Goal: Task Accomplishment & Management: Manage account settings

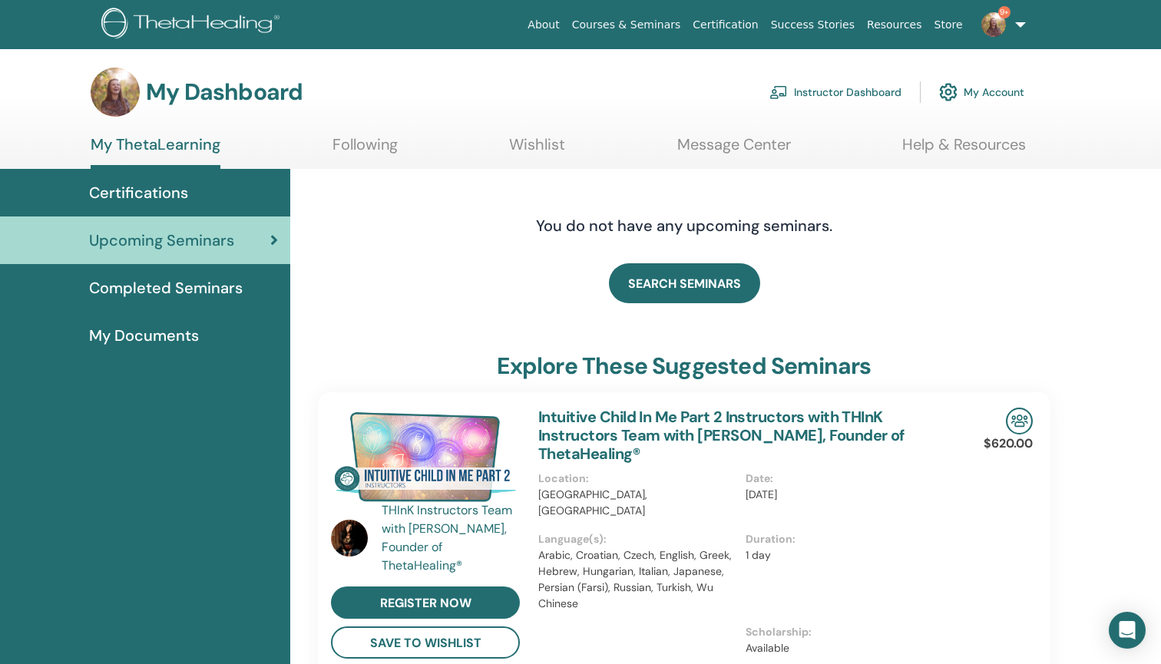
click at [144, 191] on span "Certifications" at bounding box center [138, 192] width 99 height 23
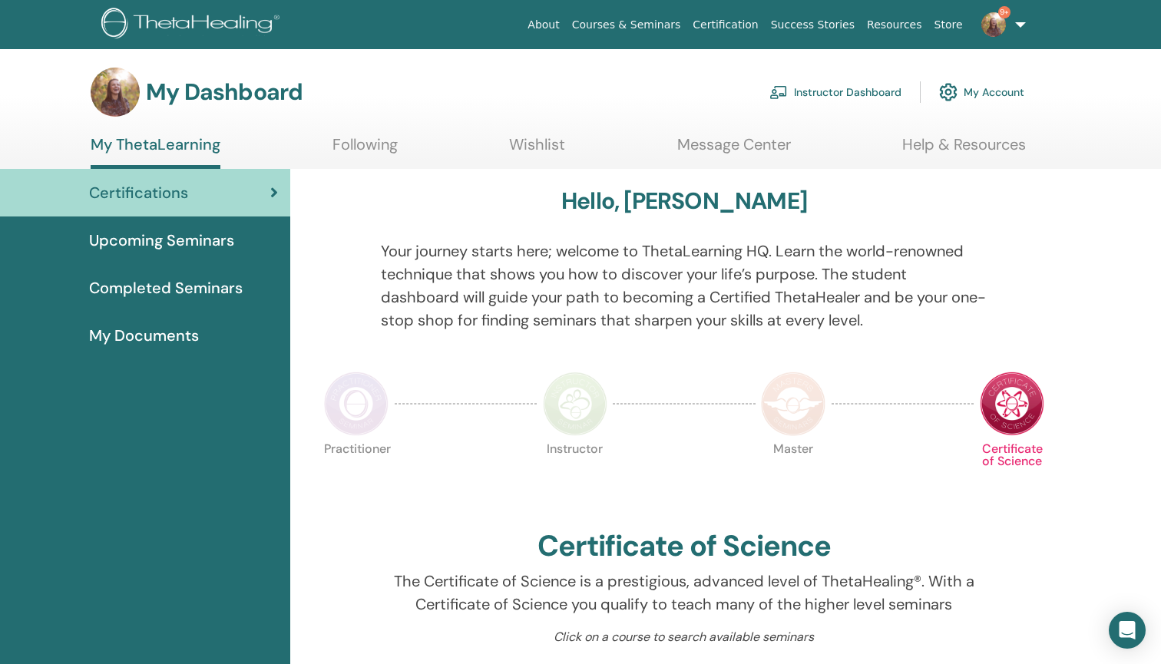
click at [842, 91] on link "Instructor Dashboard" at bounding box center [835, 92] width 132 height 34
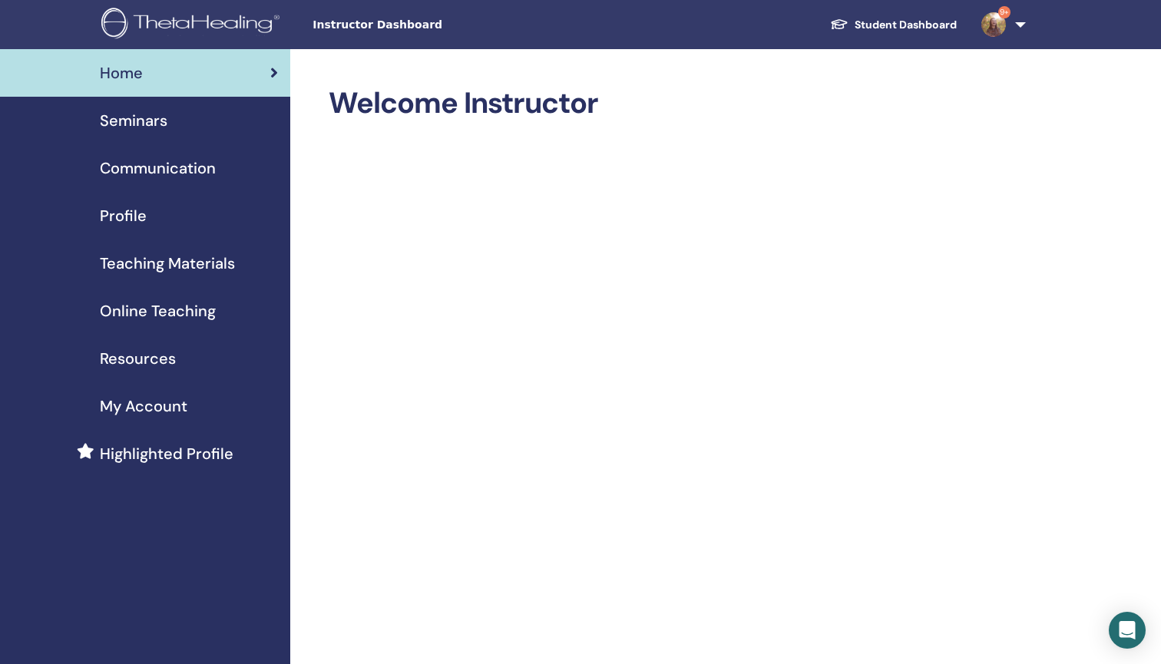
click at [149, 119] on span "Seminars" at bounding box center [134, 120] width 68 height 23
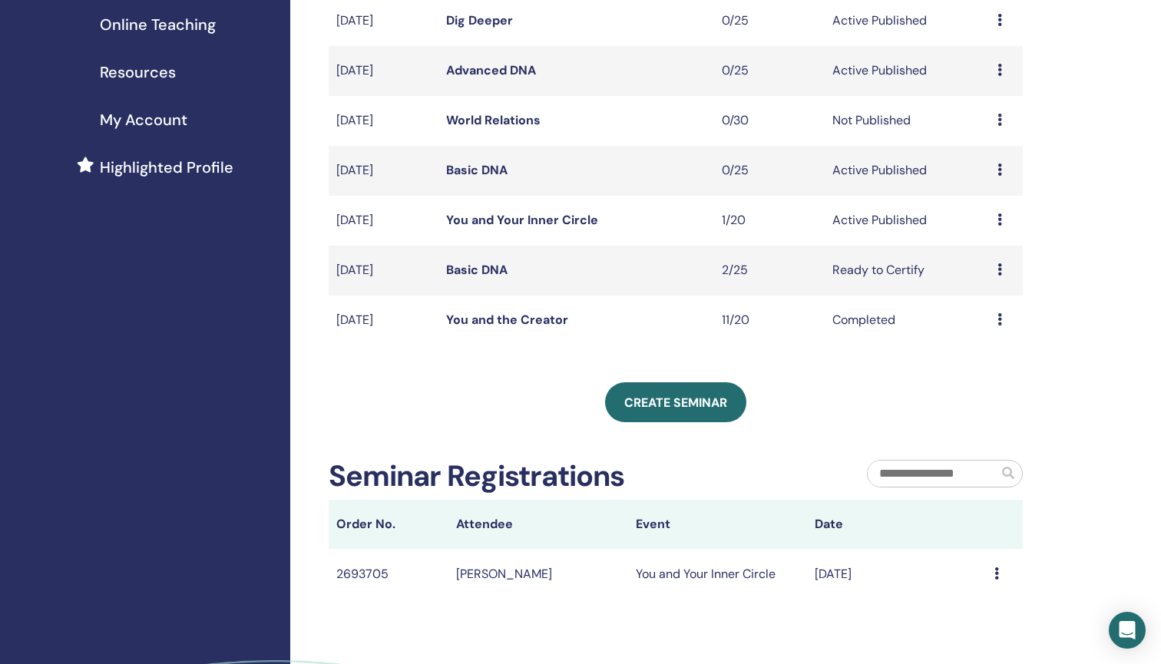
scroll to position [282, 0]
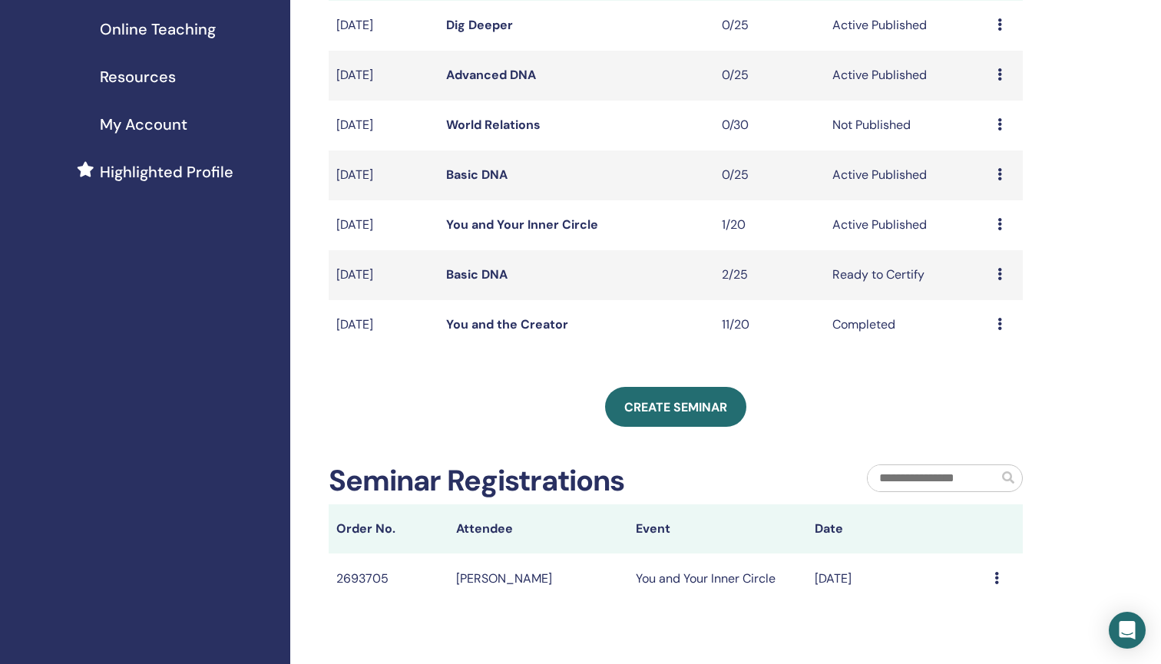
click at [998, 271] on icon at bounding box center [1000, 274] width 5 height 12
click at [468, 273] on link "Basic DNA" at bounding box center [476, 274] width 61 height 16
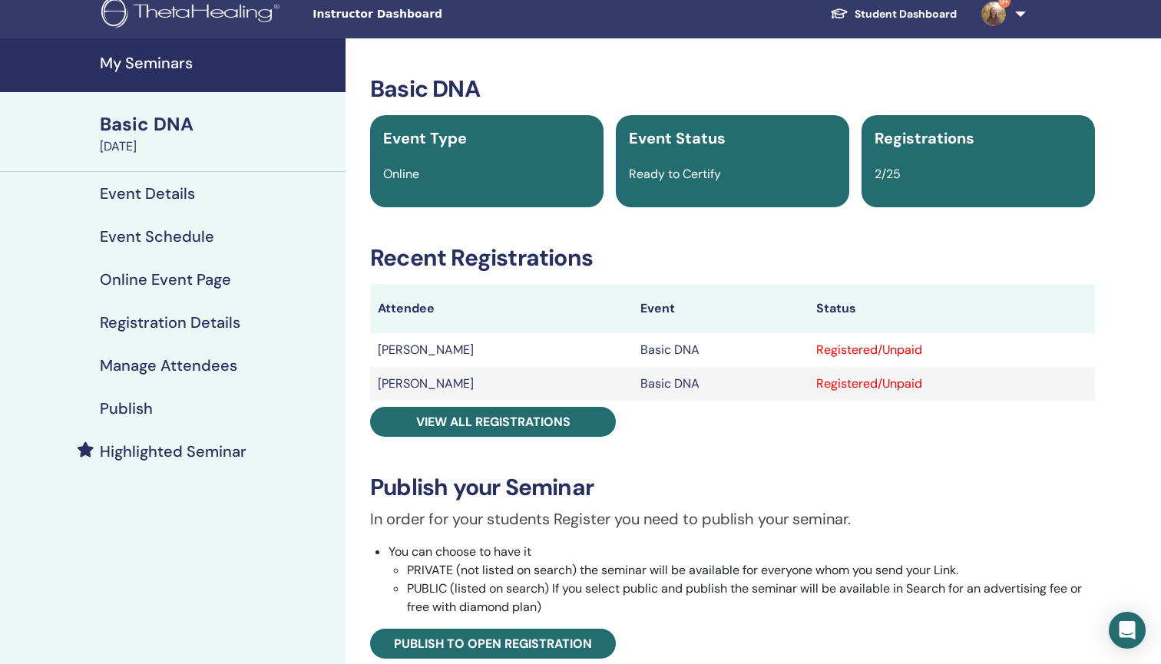
scroll to position [22, 0]
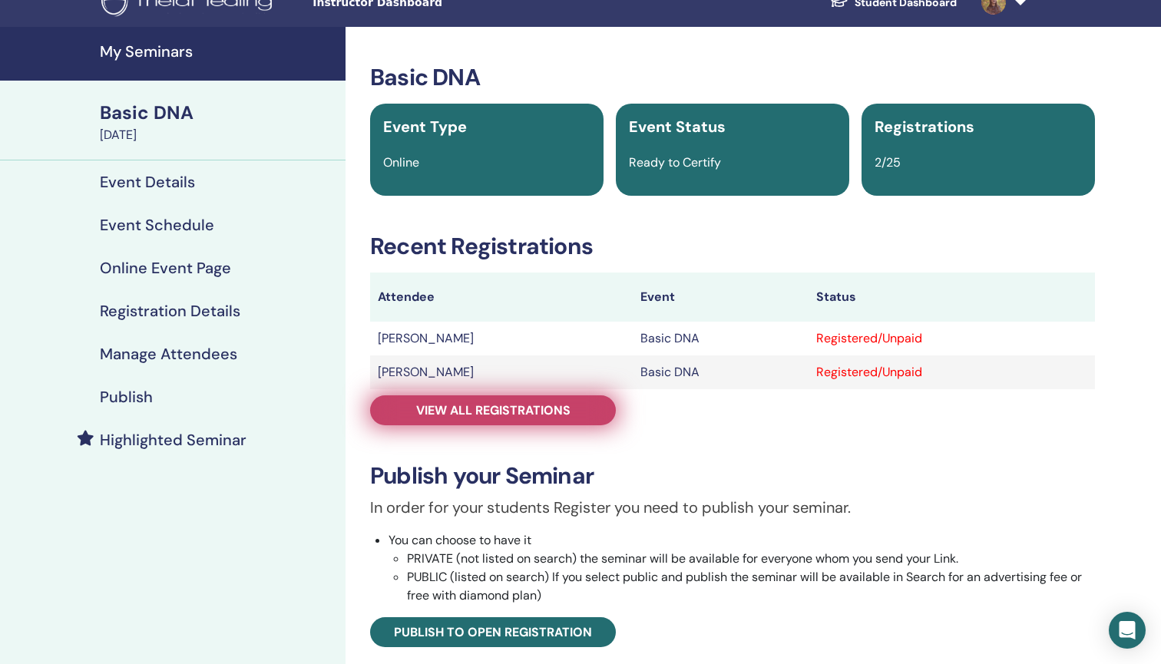
click at [574, 412] on link "View all registrations" at bounding box center [493, 410] width 246 height 30
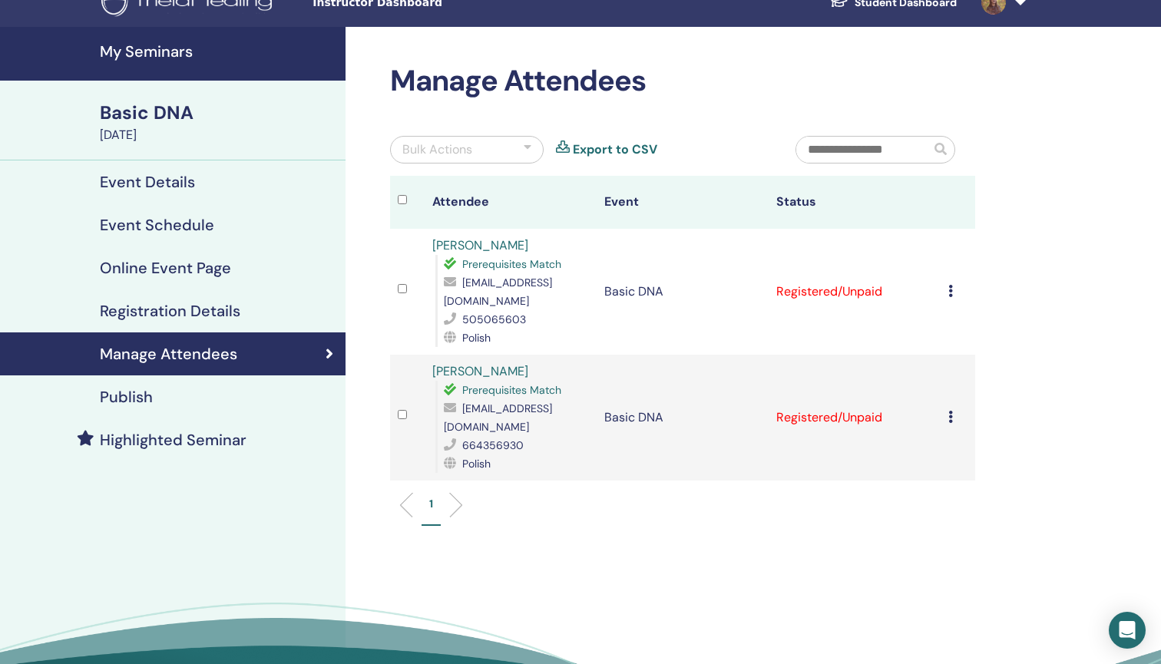
click at [950, 285] on icon at bounding box center [950, 291] width 5 height 12
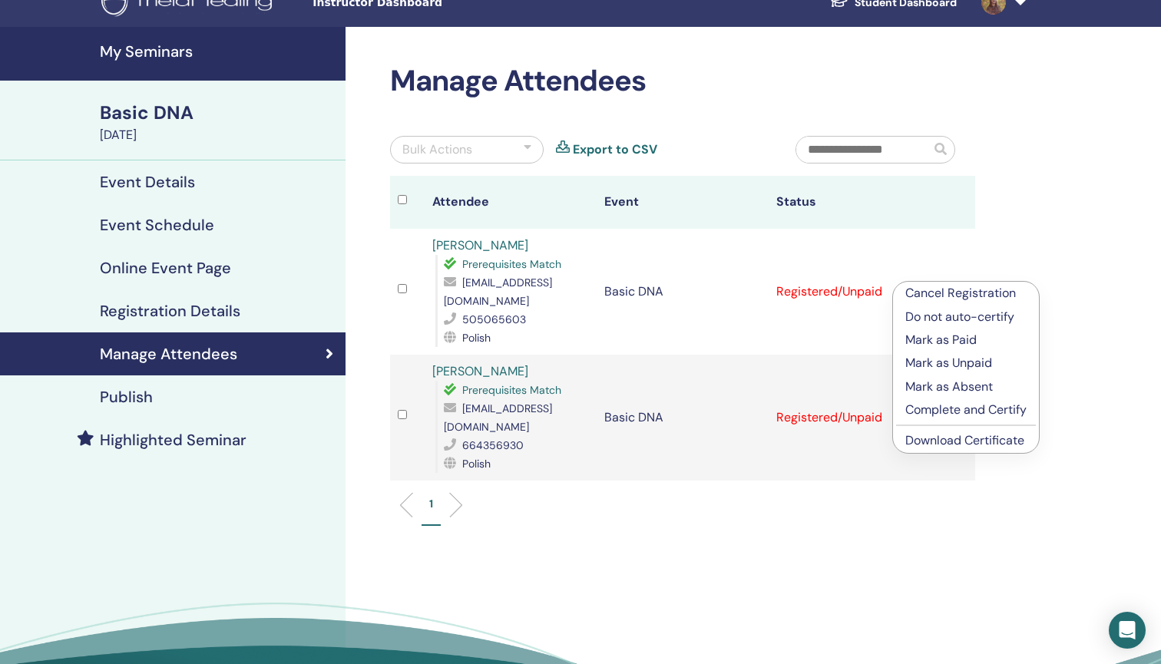
click at [935, 293] on p "Cancel Registration" at bounding box center [965, 293] width 121 height 18
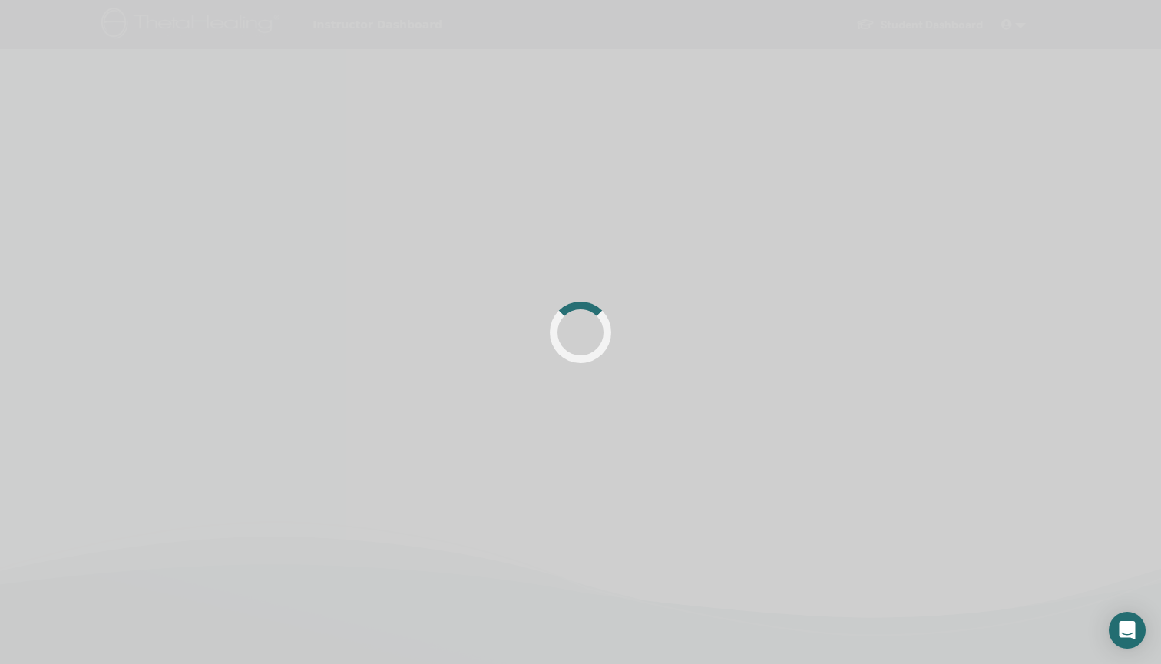
scroll to position [22, 0]
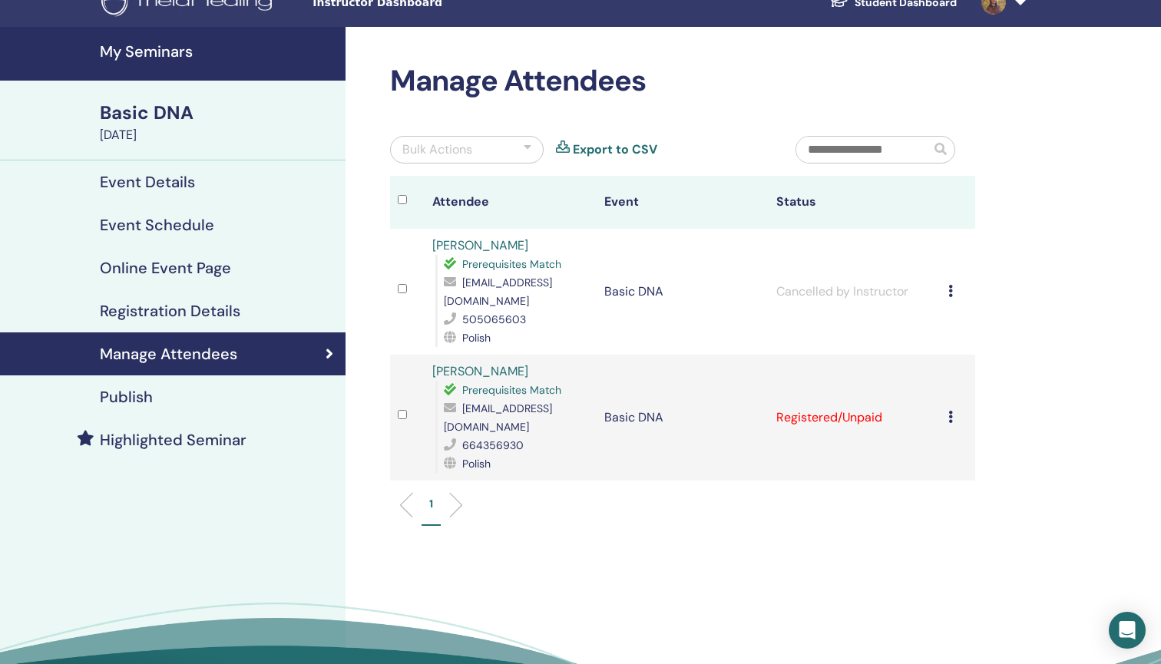
click at [951, 411] on icon at bounding box center [950, 417] width 5 height 12
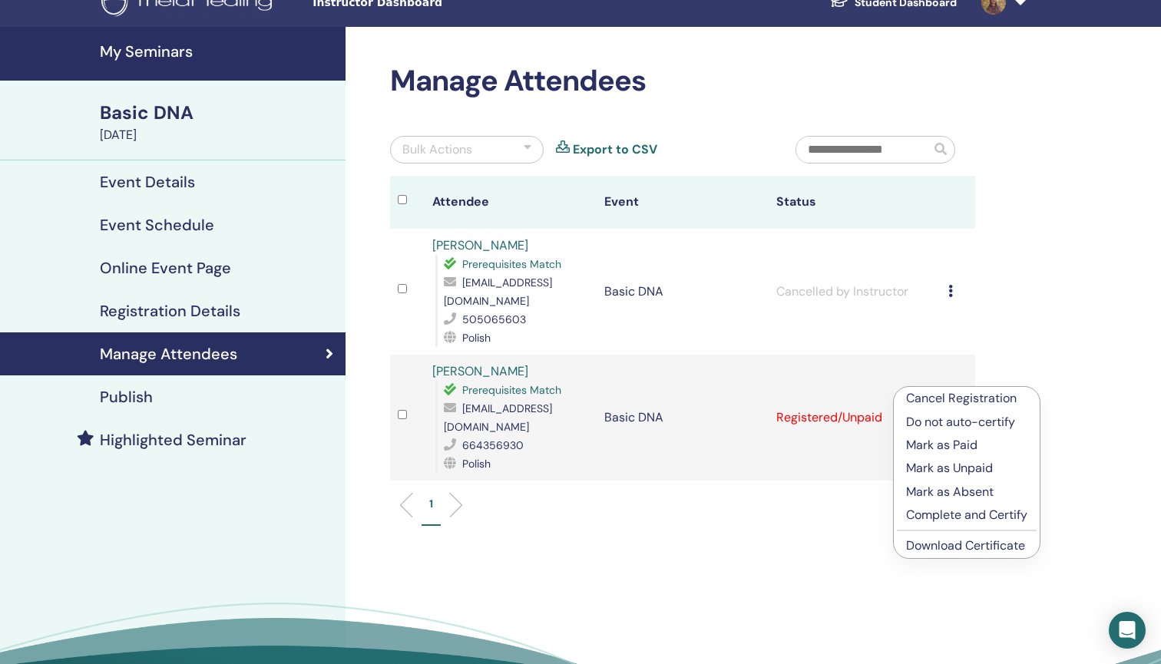
click at [948, 399] on p "Cancel Registration" at bounding box center [966, 398] width 121 height 18
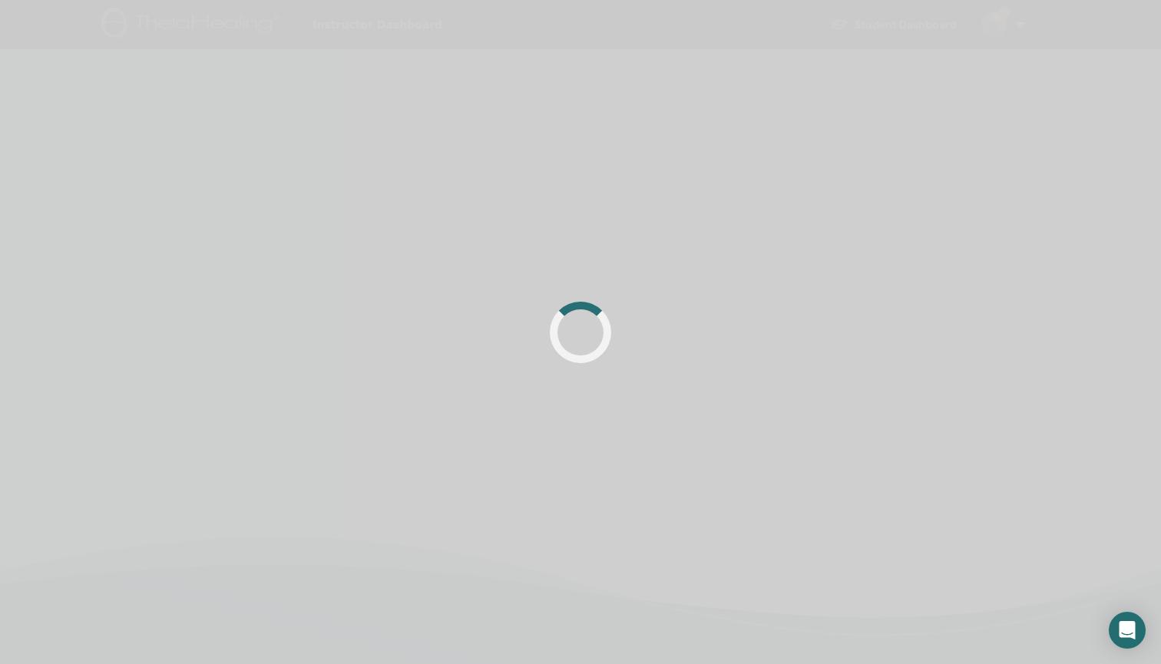
scroll to position [22, 0]
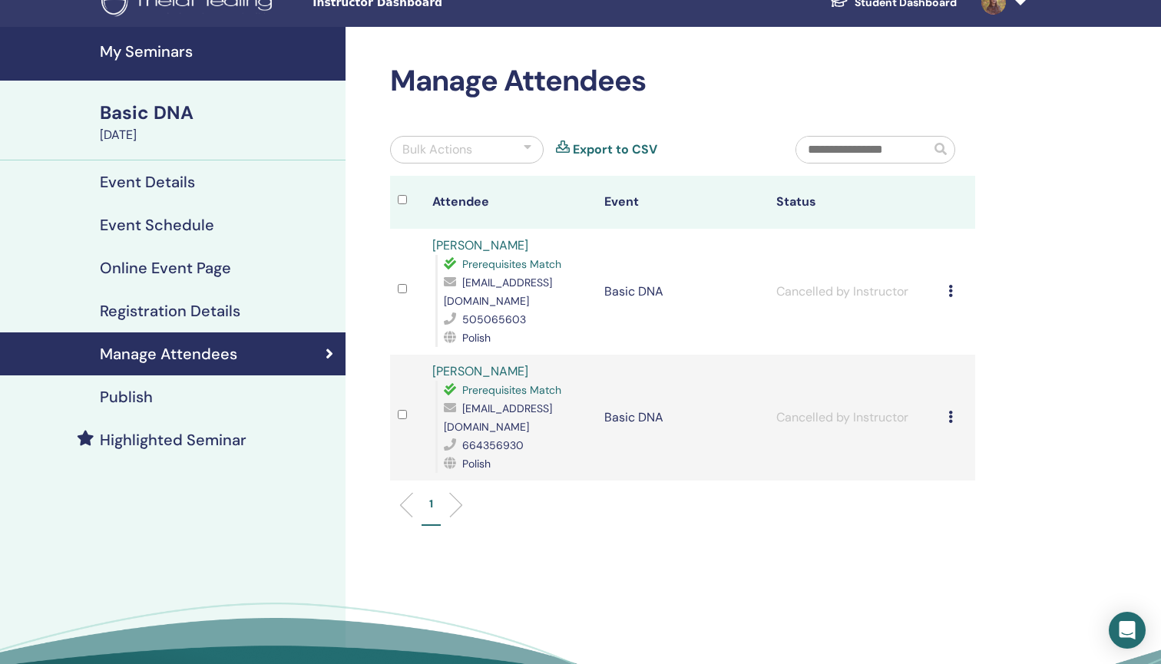
click at [160, 110] on div "Basic DNA" at bounding box center [218, 113] width 237 height 26
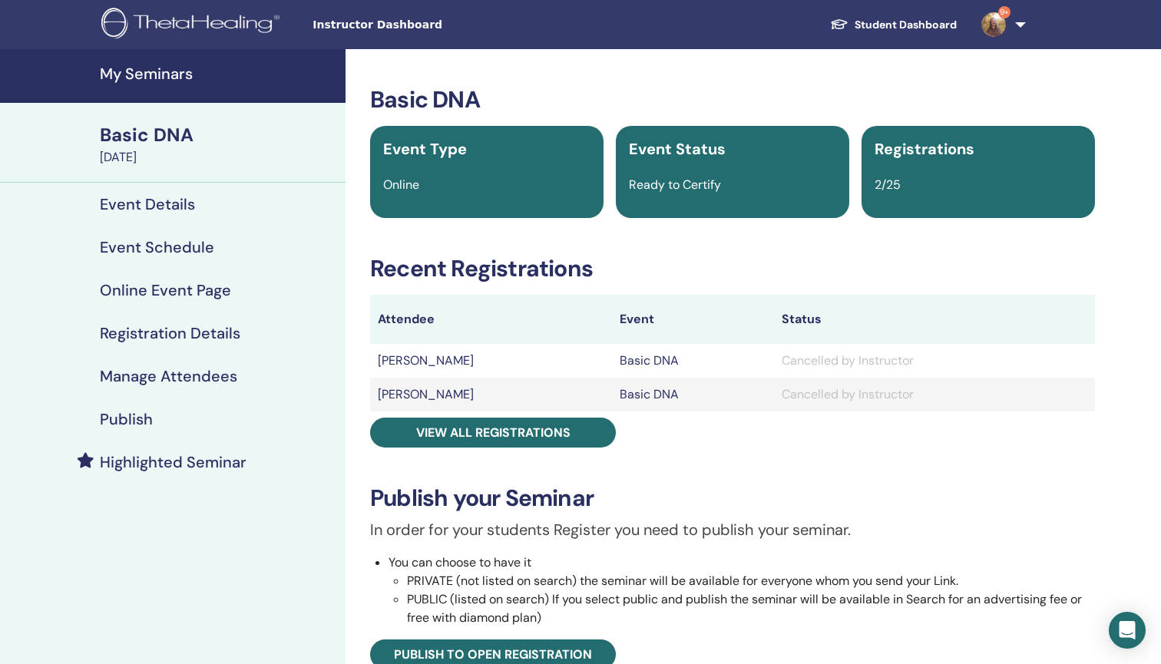
click at [174, 145] on div "Basic DNA" at bounding box center [218, 135] width 237 height 26
click at [128, 75] on h4 "My Seminars" at bounding box center [218, 74] width 237 height 18
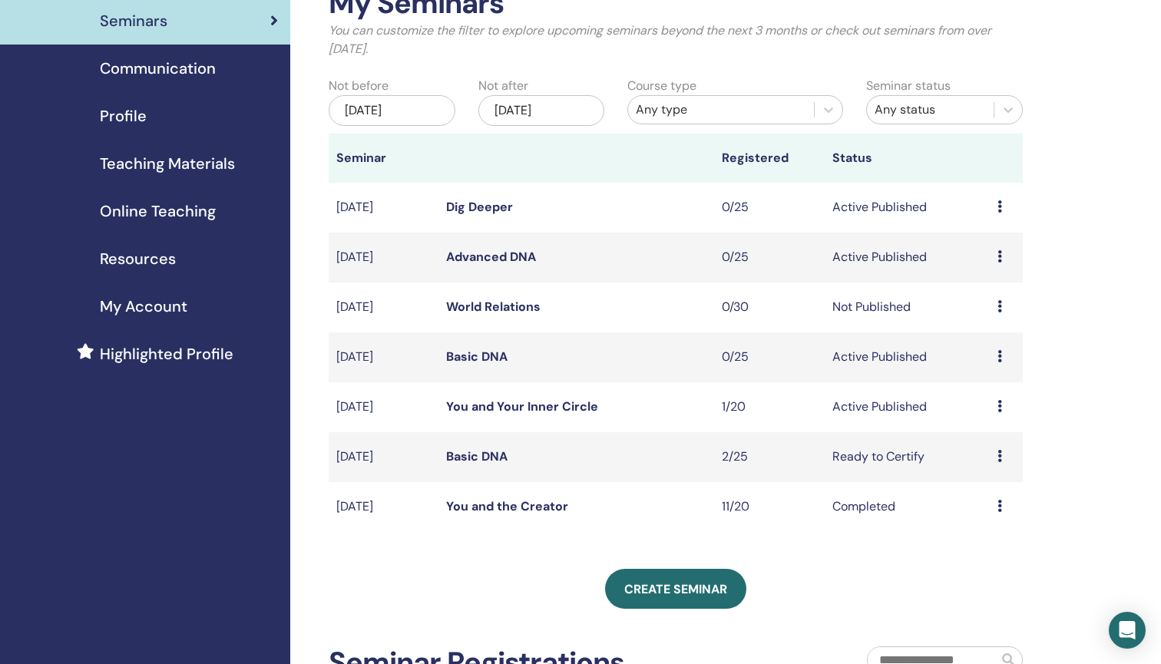
scroll to position [100, 0]
click at [999, 455] on icon at bounding box center [1000, 456] width 5 height 12
click at [988, 537] on p "Cancel" at bounding box center [988, 537] width 58 height 18
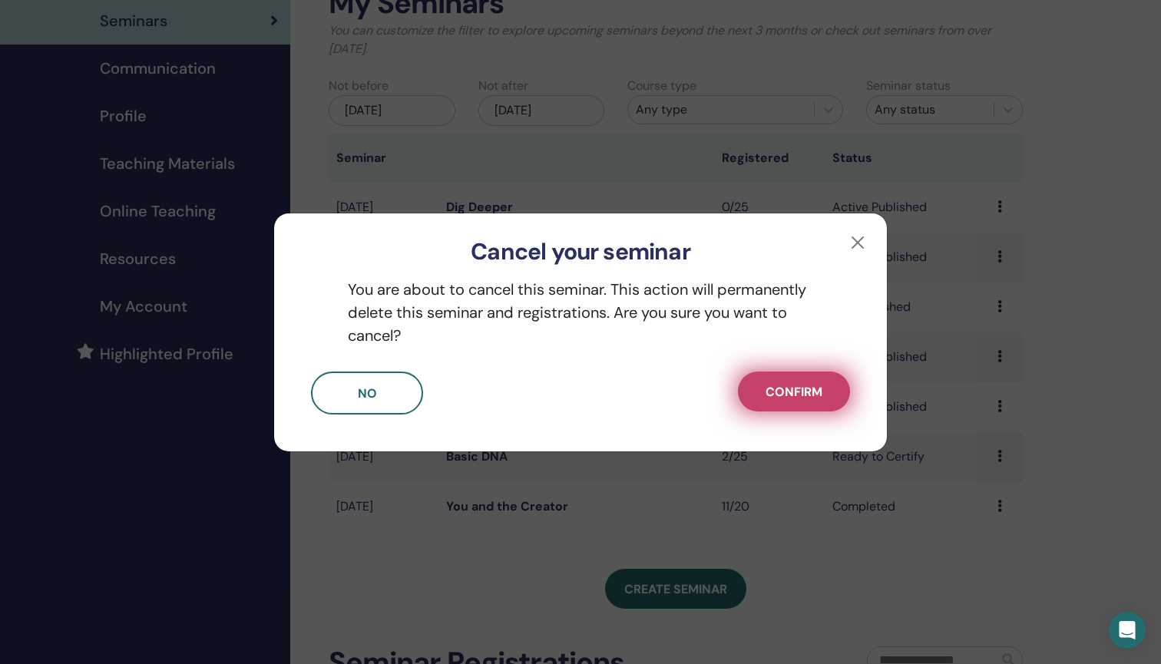
click at [771, 386] on span "Confirm" at bounding box center [794, 392] width 57 height 16
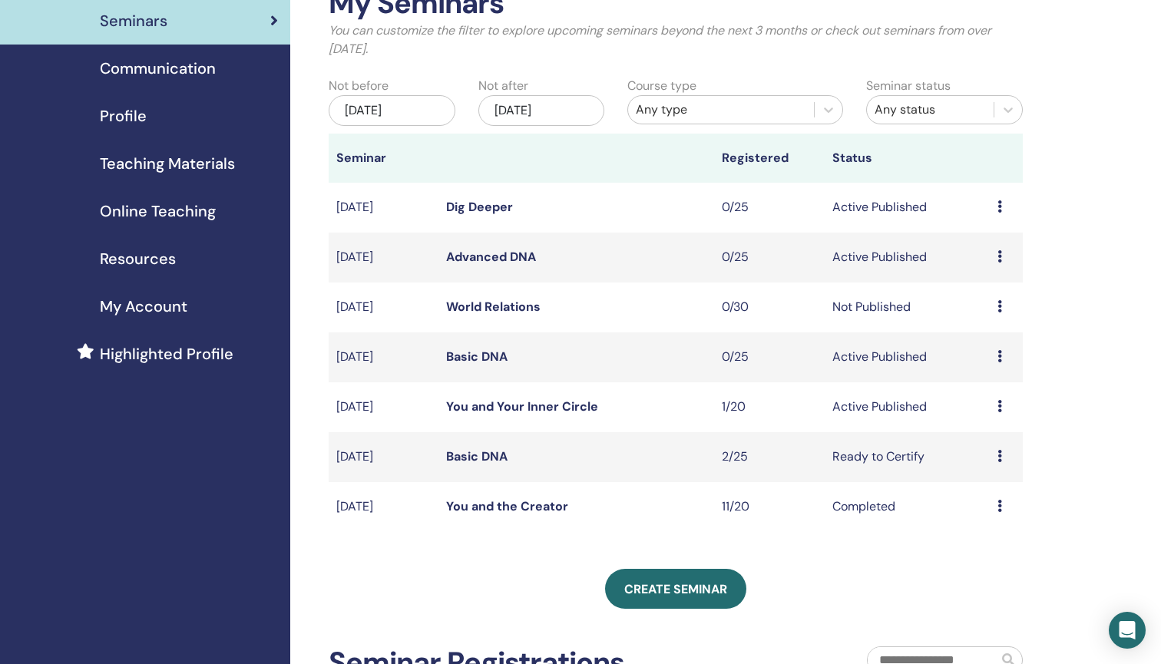
click at [465, 457] on link "Basic DNA" at bounding box center [476, 456] width 61 height 16
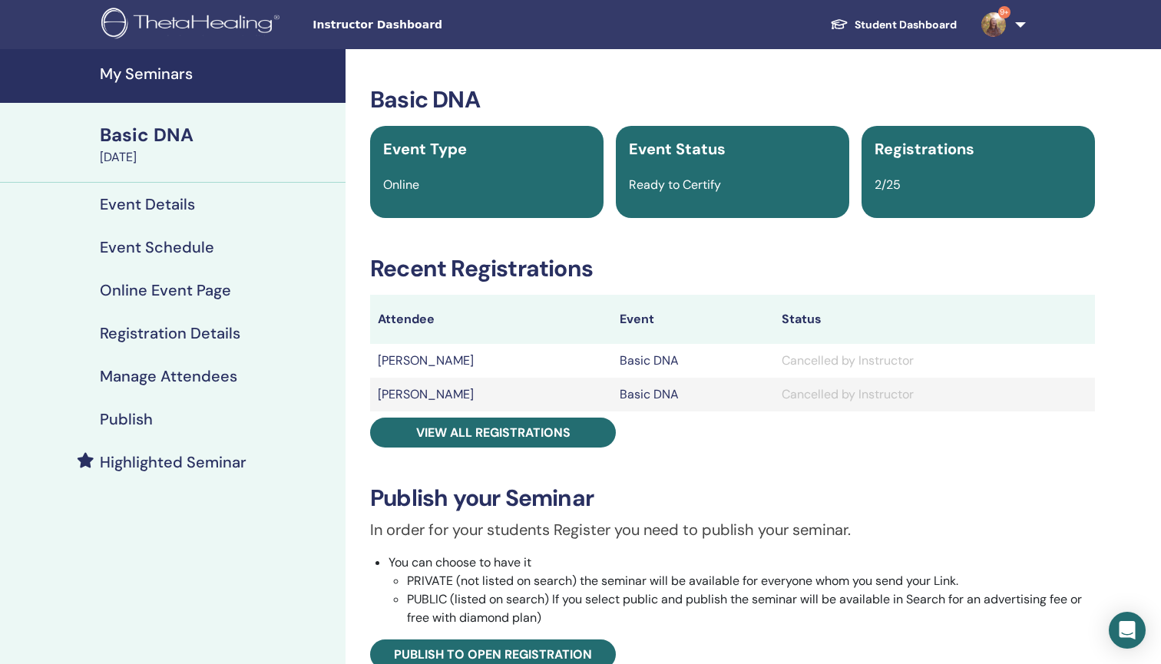
click at [123, 78] on h4 "My Seminars" at bounding box center [218, 74] width 237 height 18
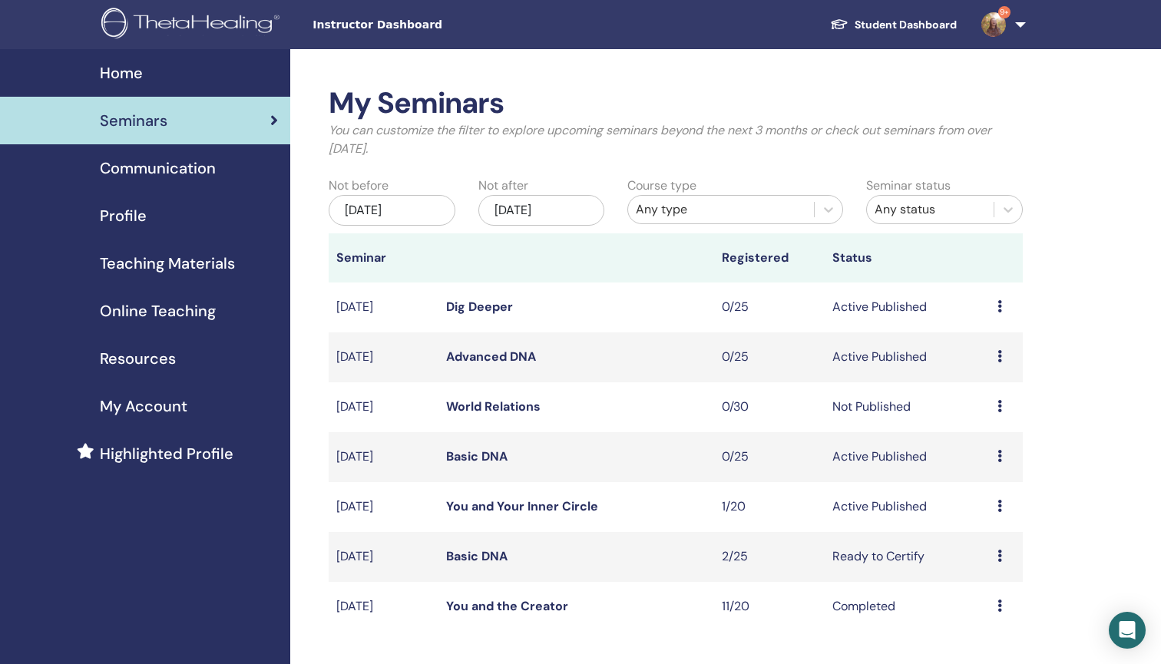
click at [1003, 549] on div "Preview Edit Attendees Cancel" at bounding box center [1007, 557] width 18 height 18
click at [1040, 519] on div "My Seminars You can customize the filter to explore upcoming seminars beyond th…" at bounding box center [725, 574] width 871 height 1051
click at [517, 508] on link "You and Your Inner Circle" at bounding box center [522, 506] width 152 height 16
